Goal: Task Accomplishment & Management: Use online tool/utility

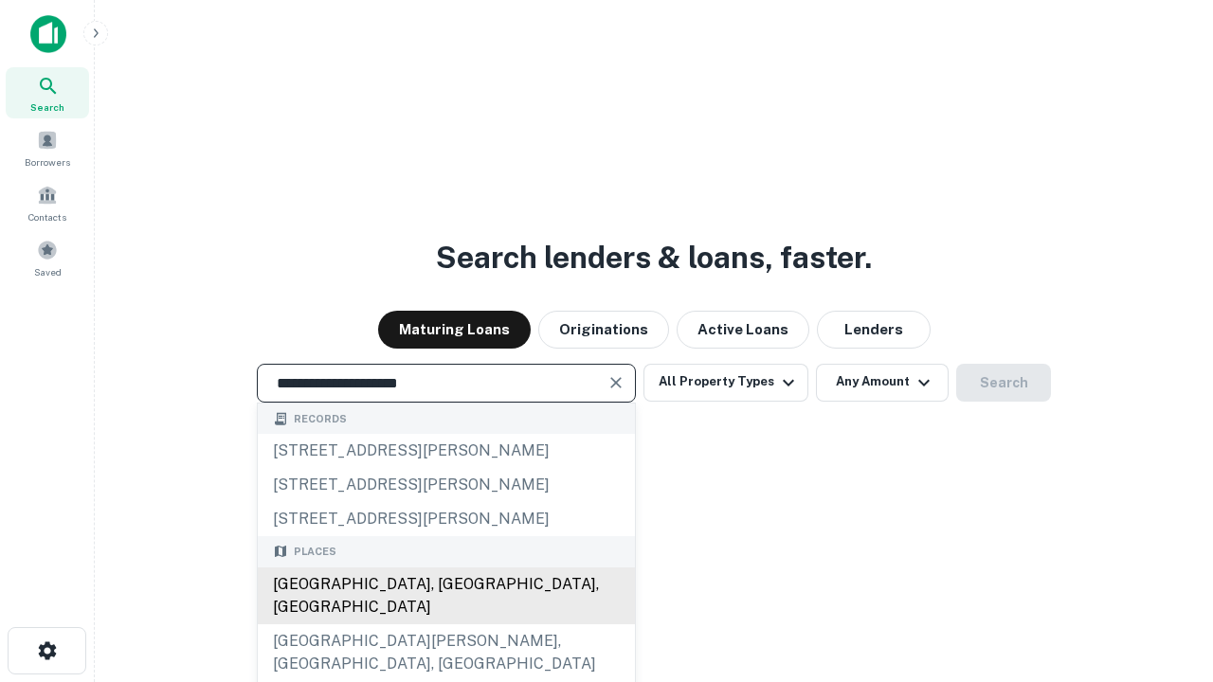
click at [445, 625] on div "[GEOGRAPHIC_DATA], [GEOGRAPHIC_DATA], [GEOGRAPHIC_DATA]" at bounding box center [446, 596] width 377 height 57
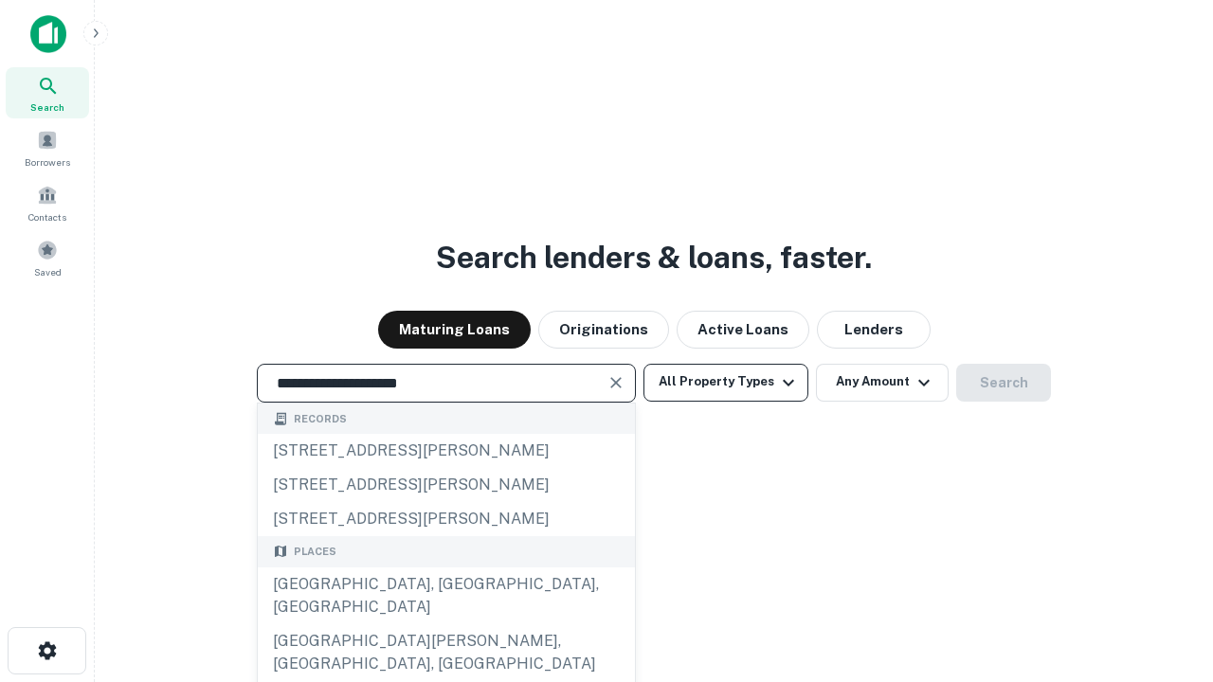
type input "**********"
click at [726, 382] on button "All Property Types" at bounding box center [726, 383] width 165 height 38
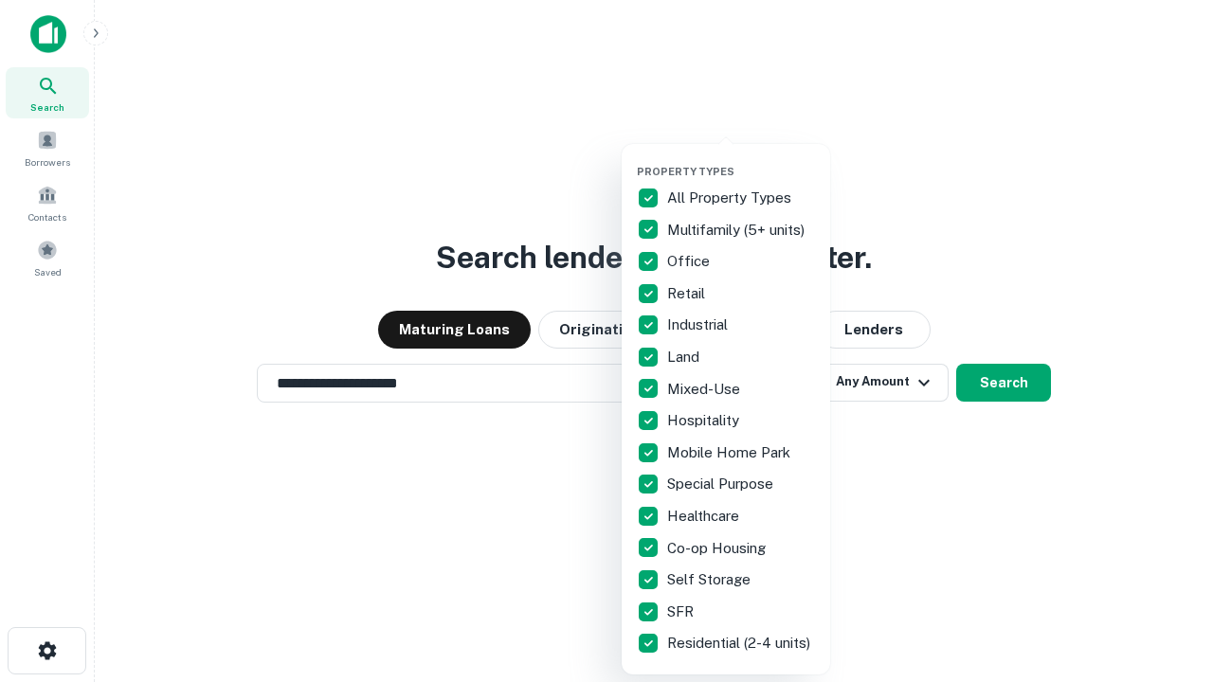
click at [741, 159] on button "button" at bounding box center [741, 159] width 209 height 1
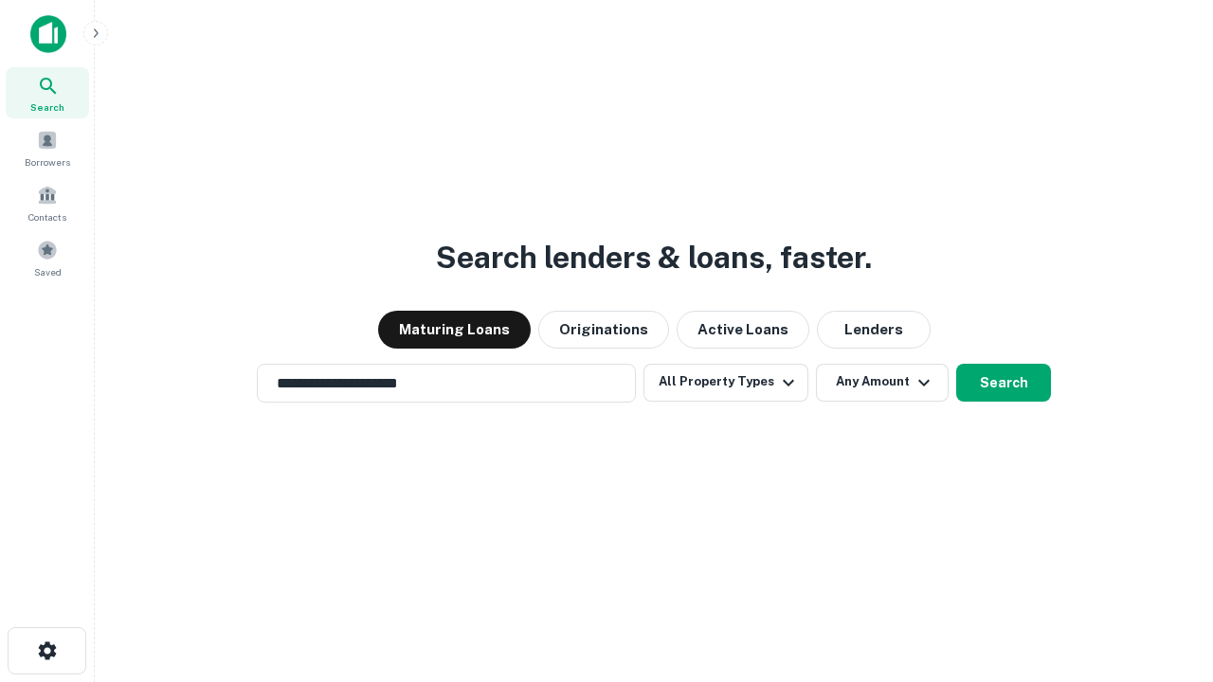
scroll to position [29, 0]
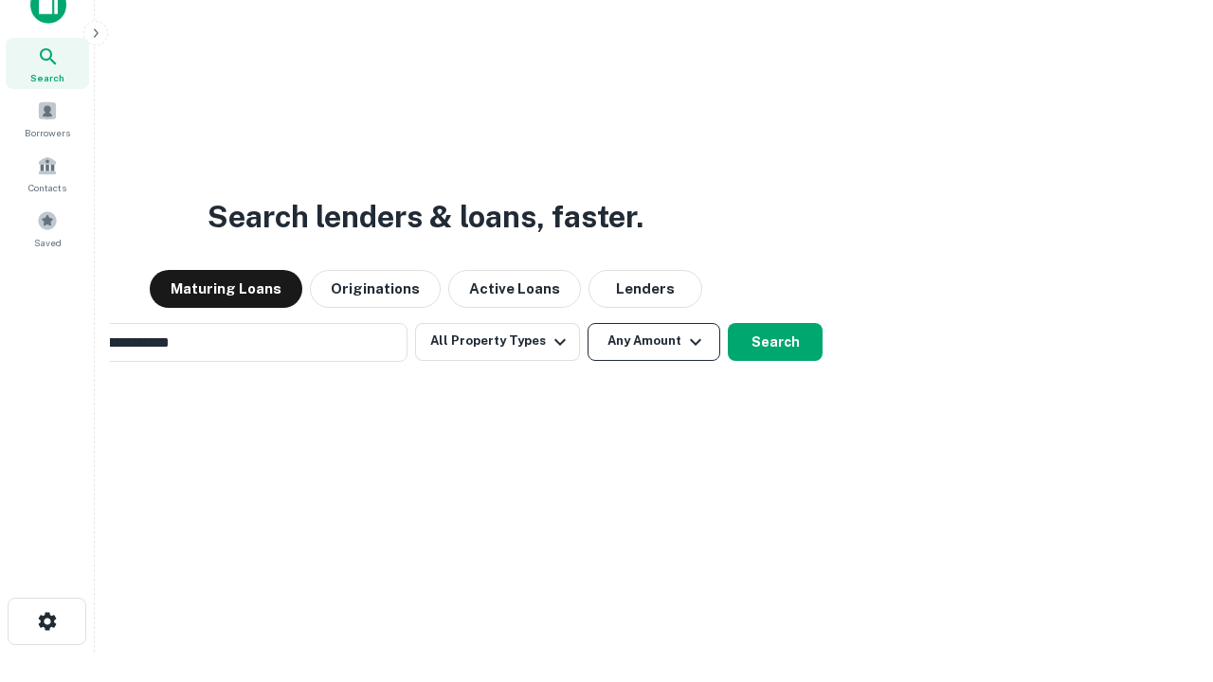
click at [588, 323] on button "Any Amount" at bounding box center [654, 342] width 133 height 38
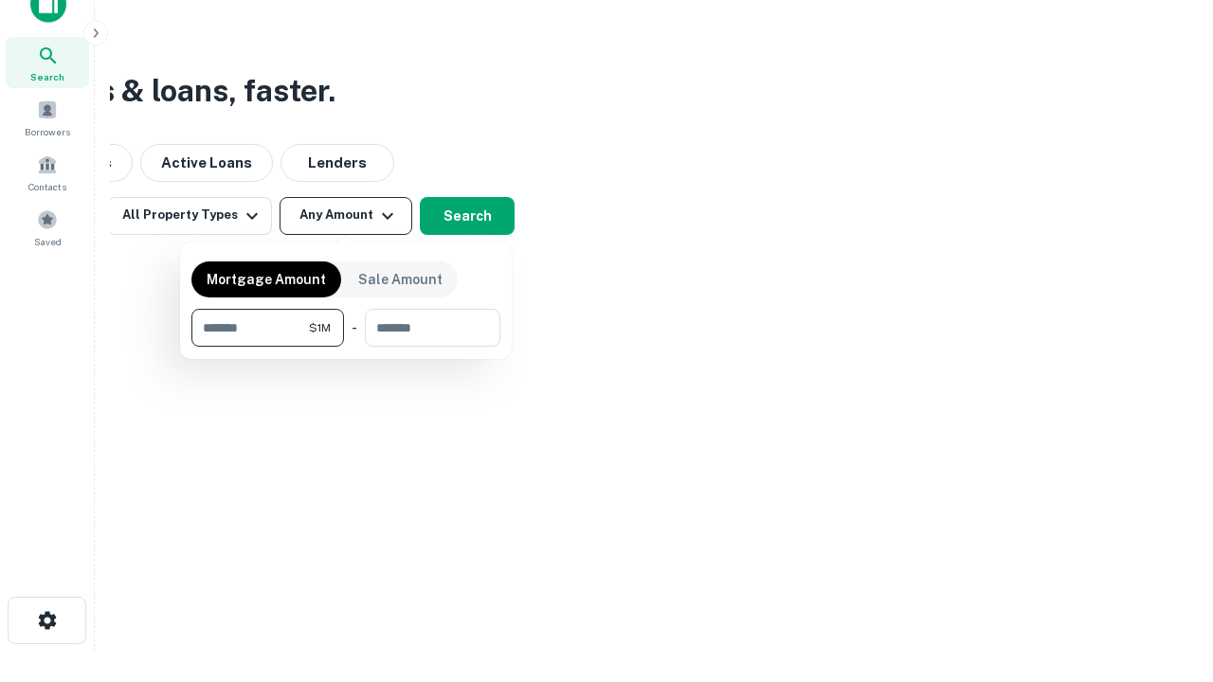
type input "*******"
click at [346, 347] on button "button" at bounding box center [345, 347] width 309 height 1
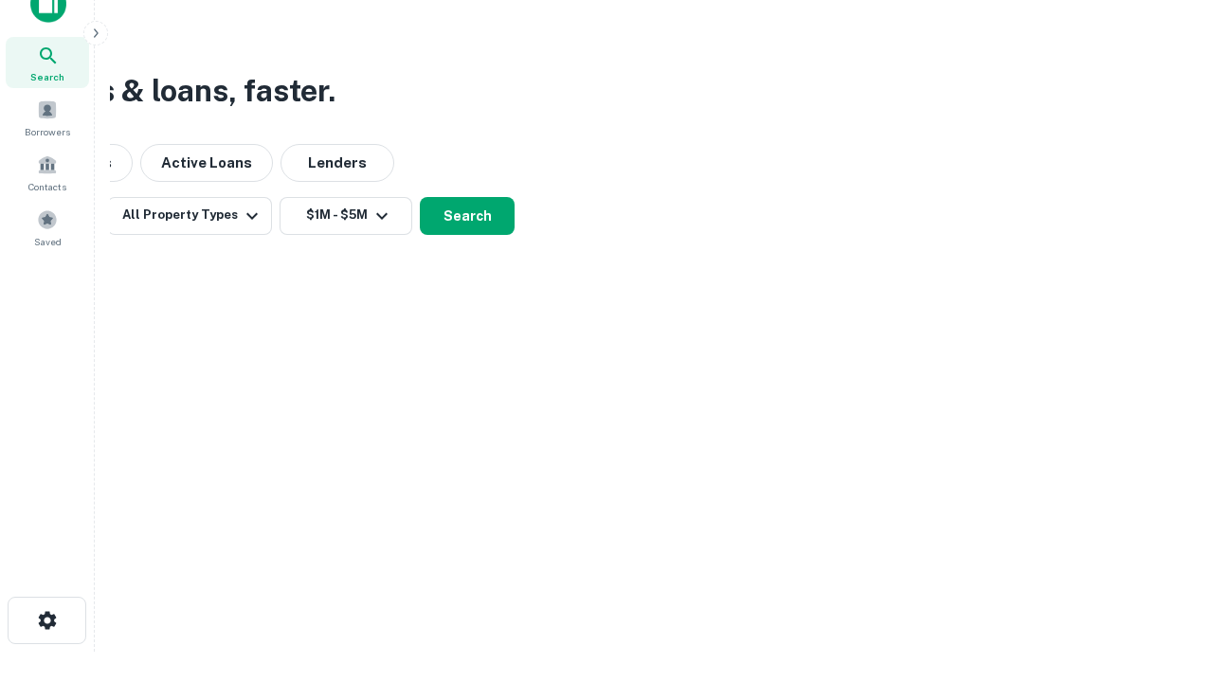
scroll to position [29, 0]
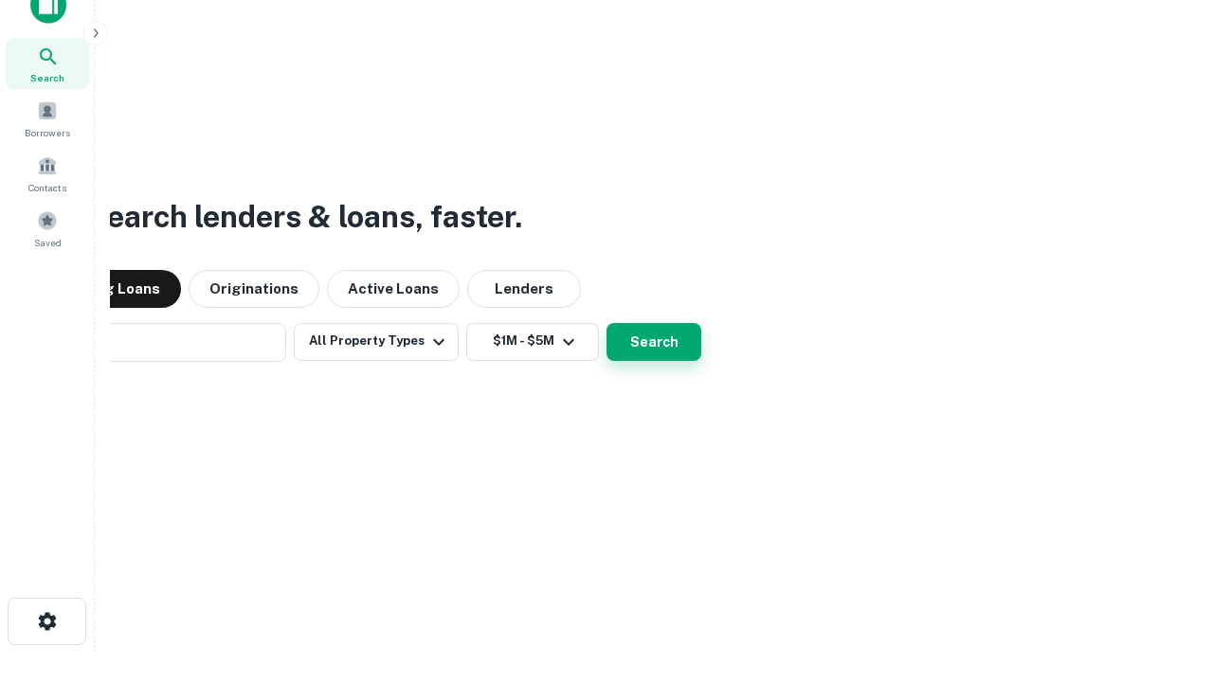
click at [607, 323] on button "Search" at bounding box center [654, 342] width 95 height 38
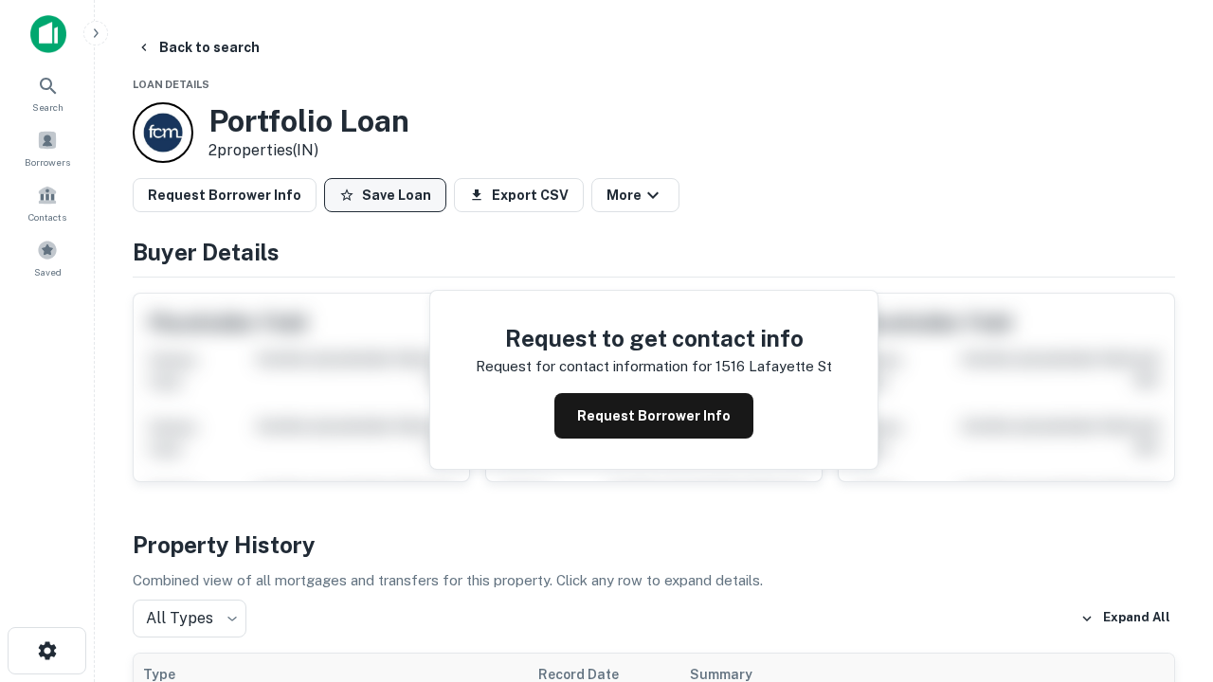
click at [385, 195] on button "Save Loan" at bounding box center [385, 195] width 122 height 34
click at [390, 195] on button "Loan Saved" at bounding box center [389, 195] width 131 height 34
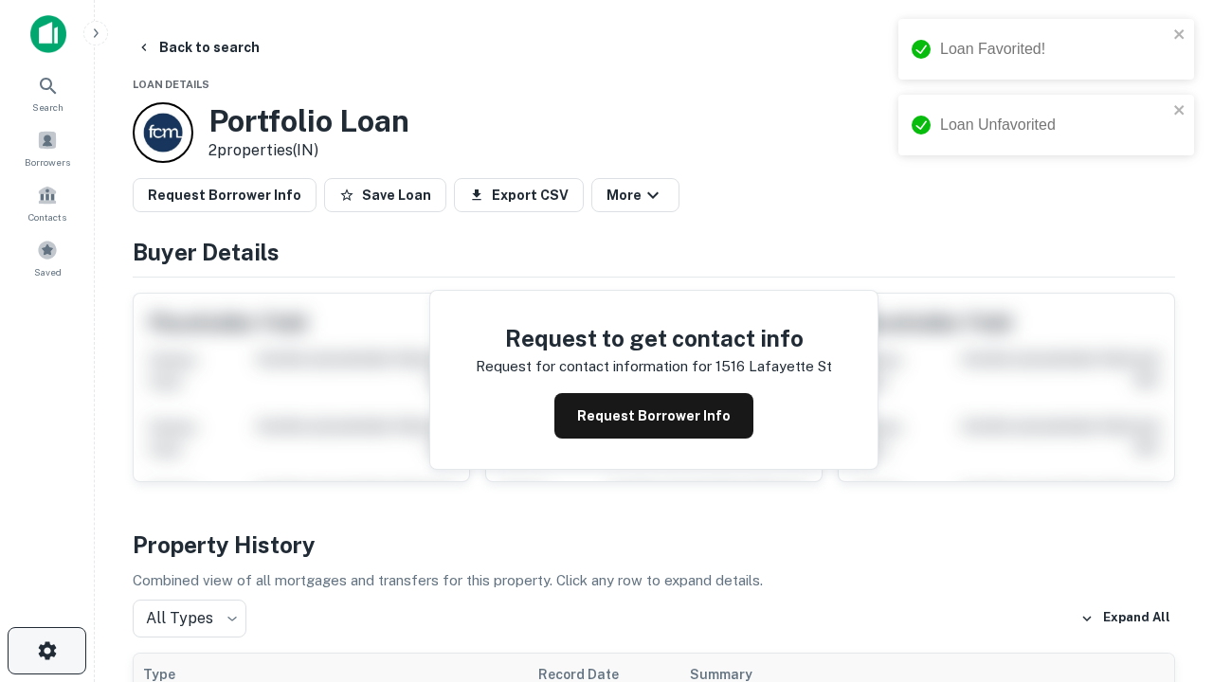
click at [46, 651] on icon "button" at bounding box center [47, 651] width 23 height 23
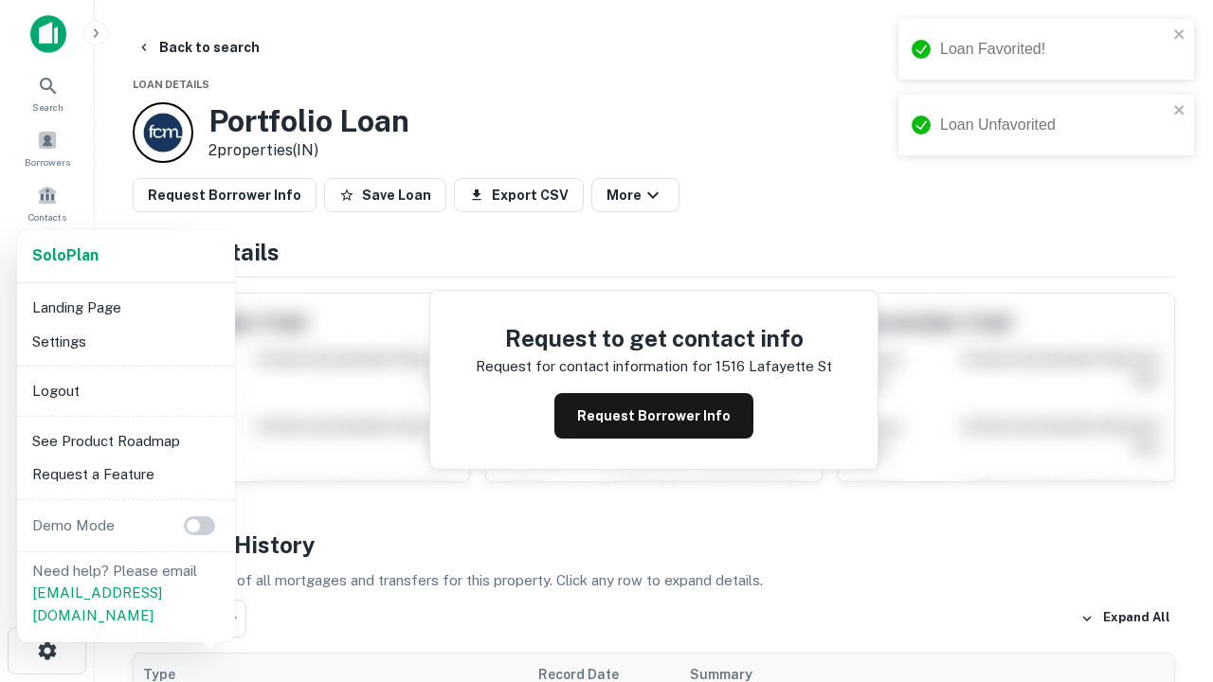
click at [125, 391] on li "Logout" at bounding box center [126, 391] width 203 height 34
